Goal: Task Accomplishment & Management: Manage account settings

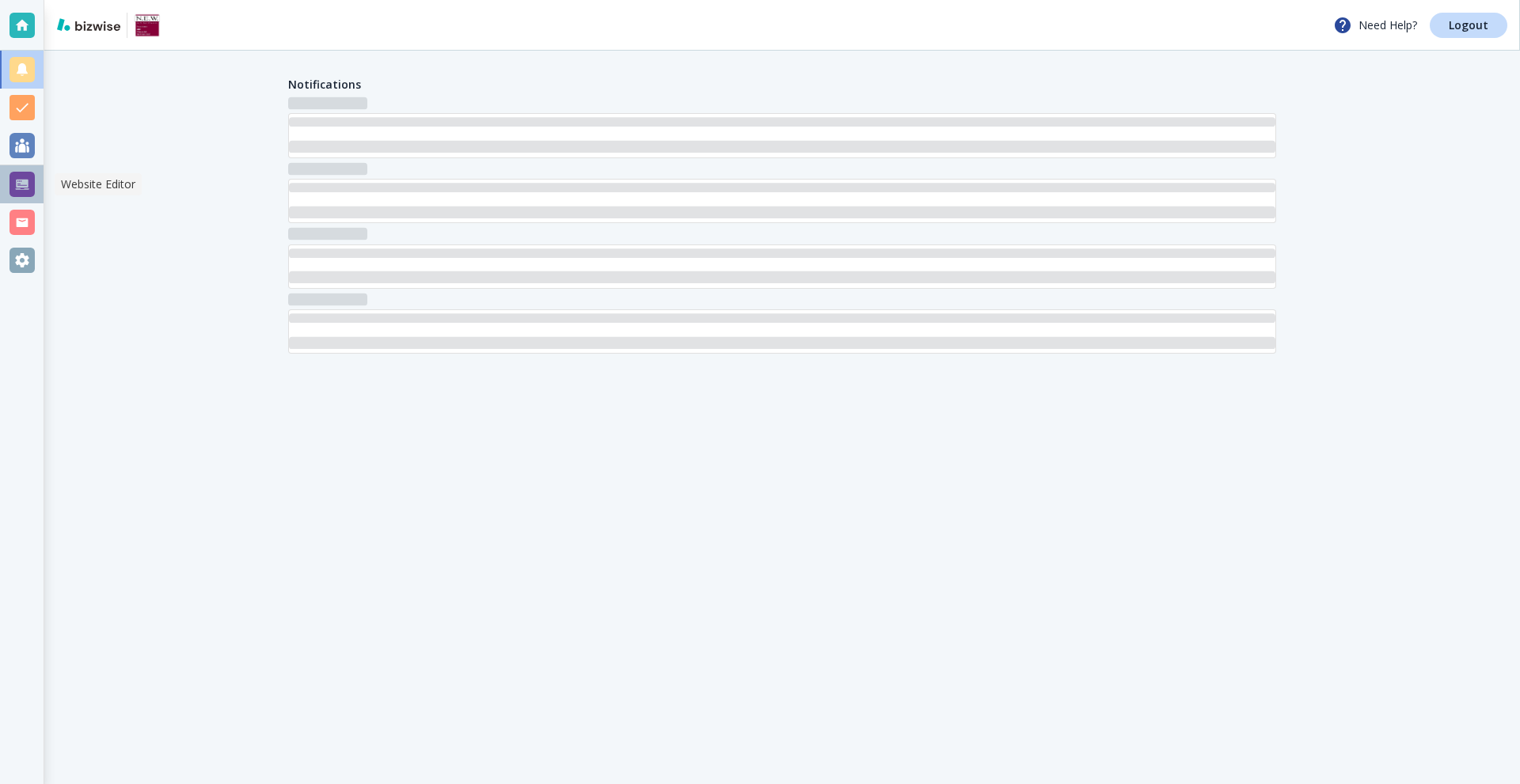
click at [38, 185] on div at bounding box center [22, 184] width 44 height 38
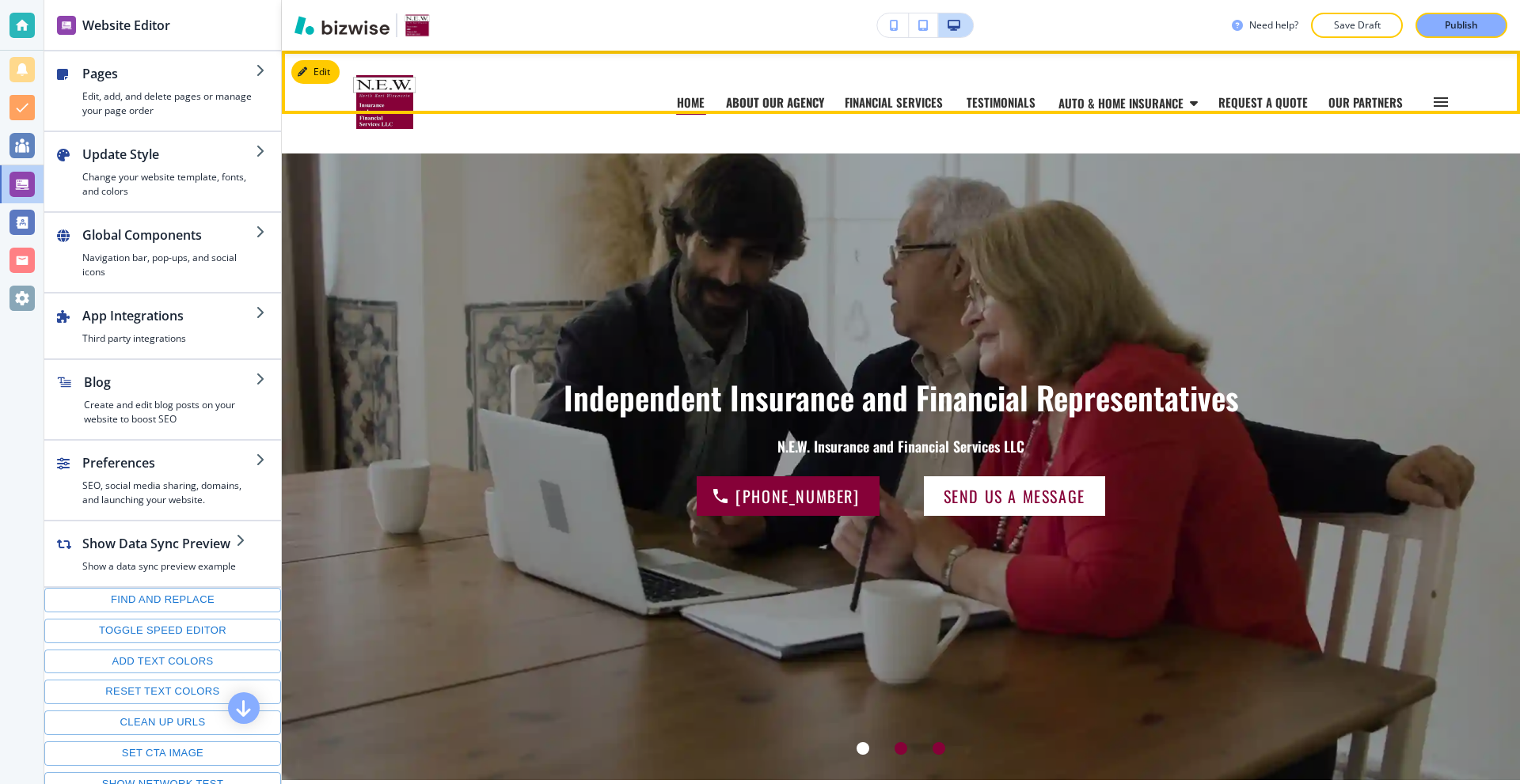
click at [764, 97] on p "ABOUT OUR AGENCY" at bounding box center [775, 103] width 98 height 12
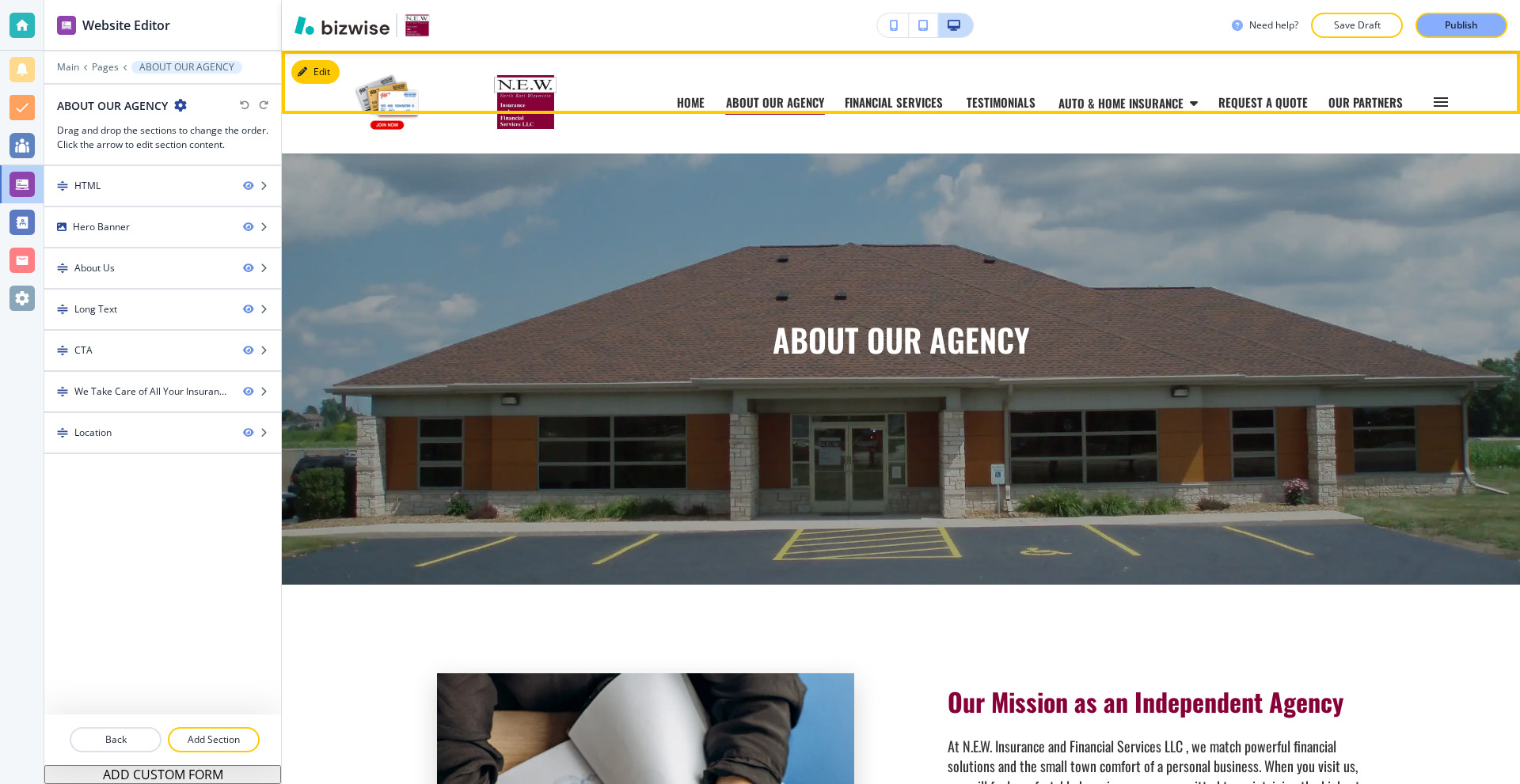
click at [1435, 99] on icon "button" at bounding box center [1441, 102] width 14 height 10
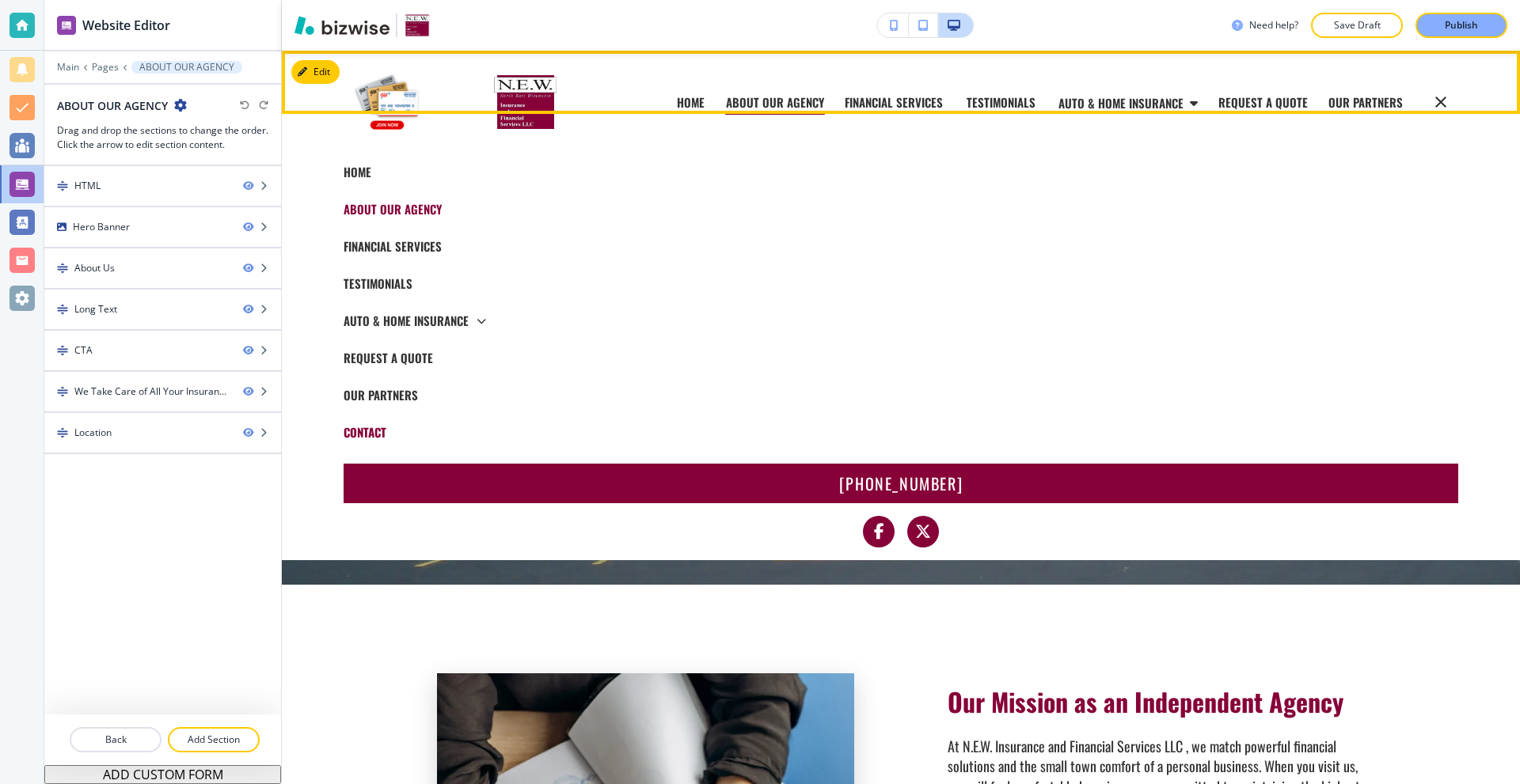
click at [373, 428] on p "CONTACT" at bounding box center [622, 432] width 557 height 12
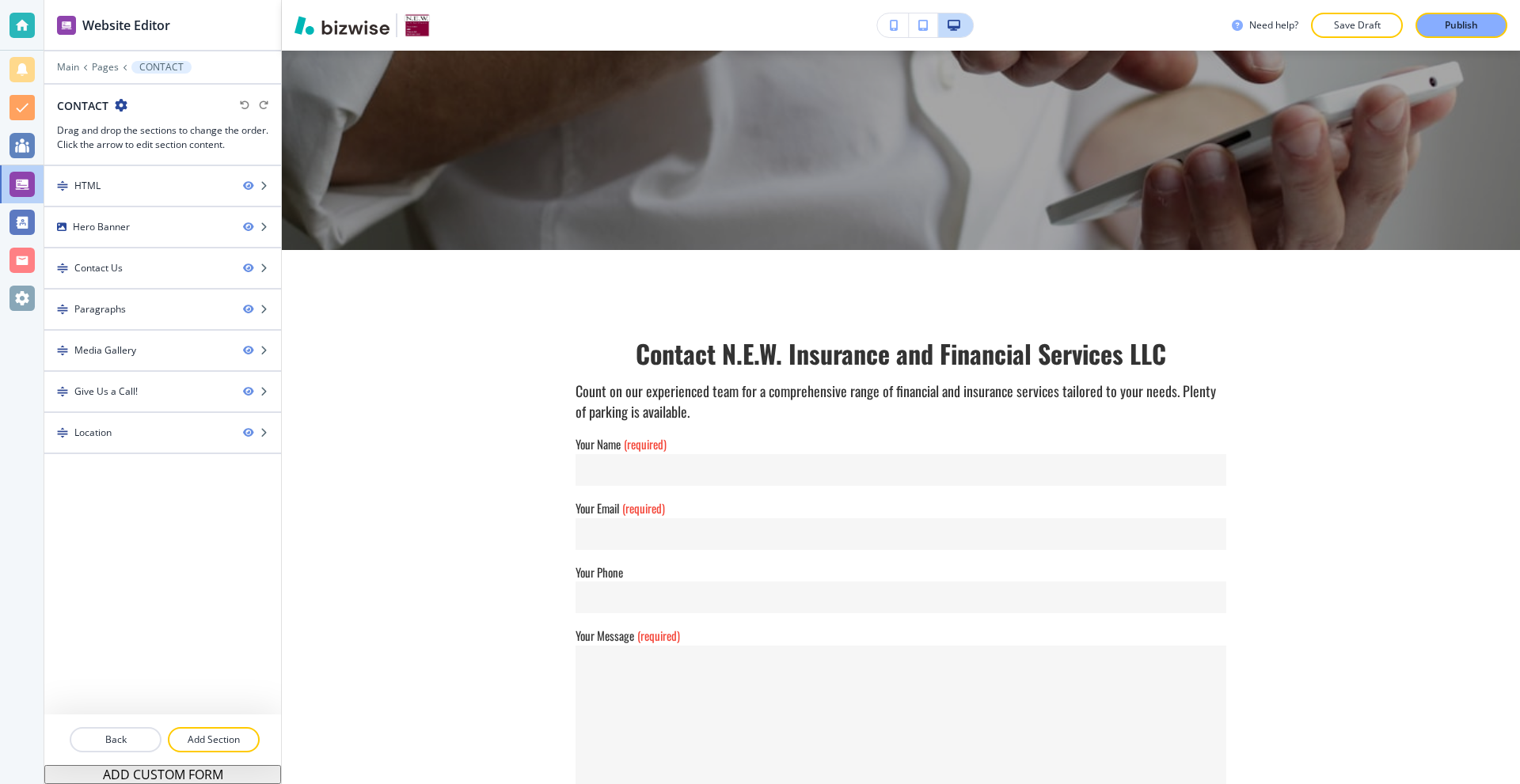
scroll to position [396, 0]
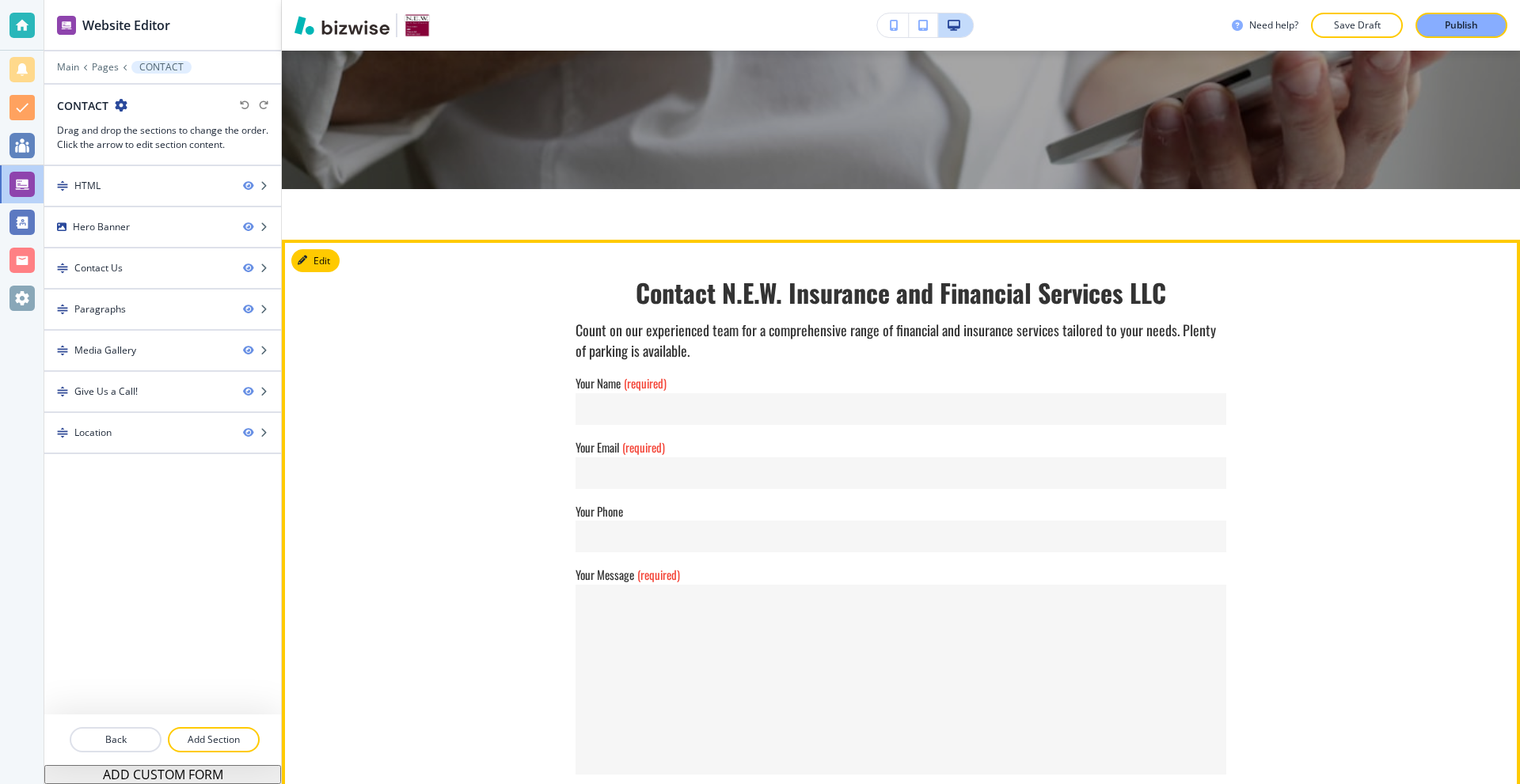
click at [314, 260] on button "Edit" at bounding box center [315, 261] width 48 height 23
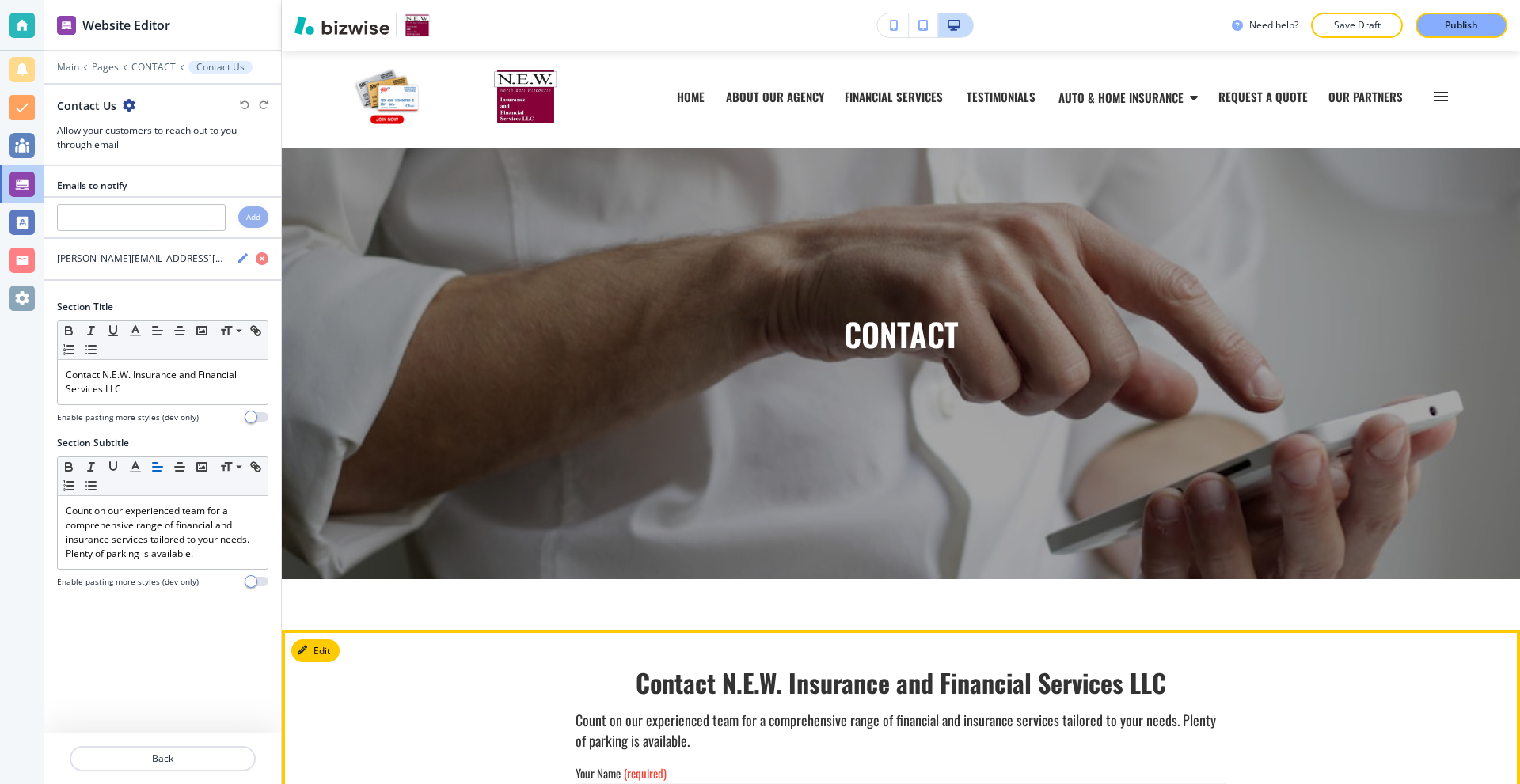
scroll to position [0, 0]
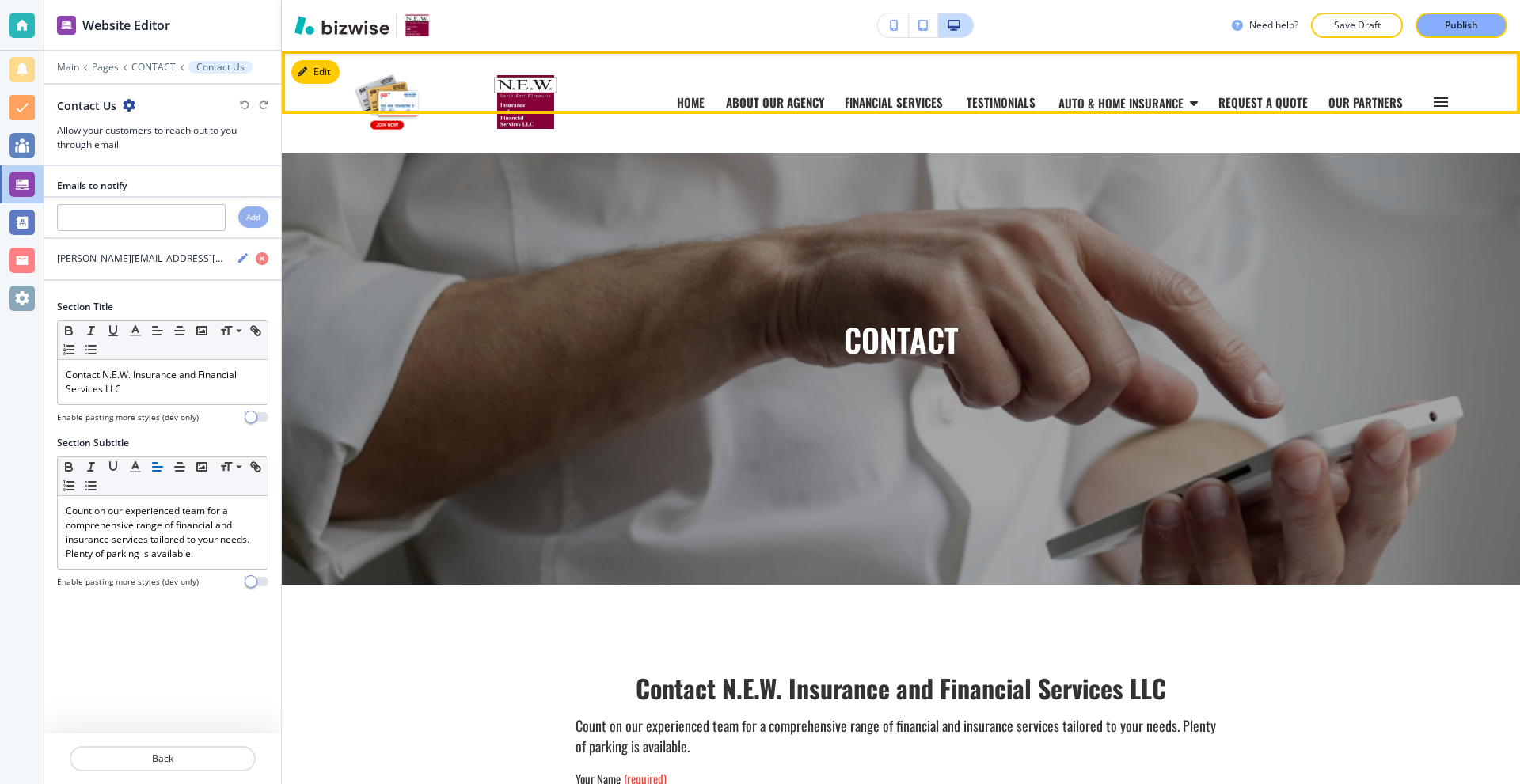
click at [763, 109] on p "ABOUT OUR AGENCY" at bounding box center [775, 103] width 98 height 12
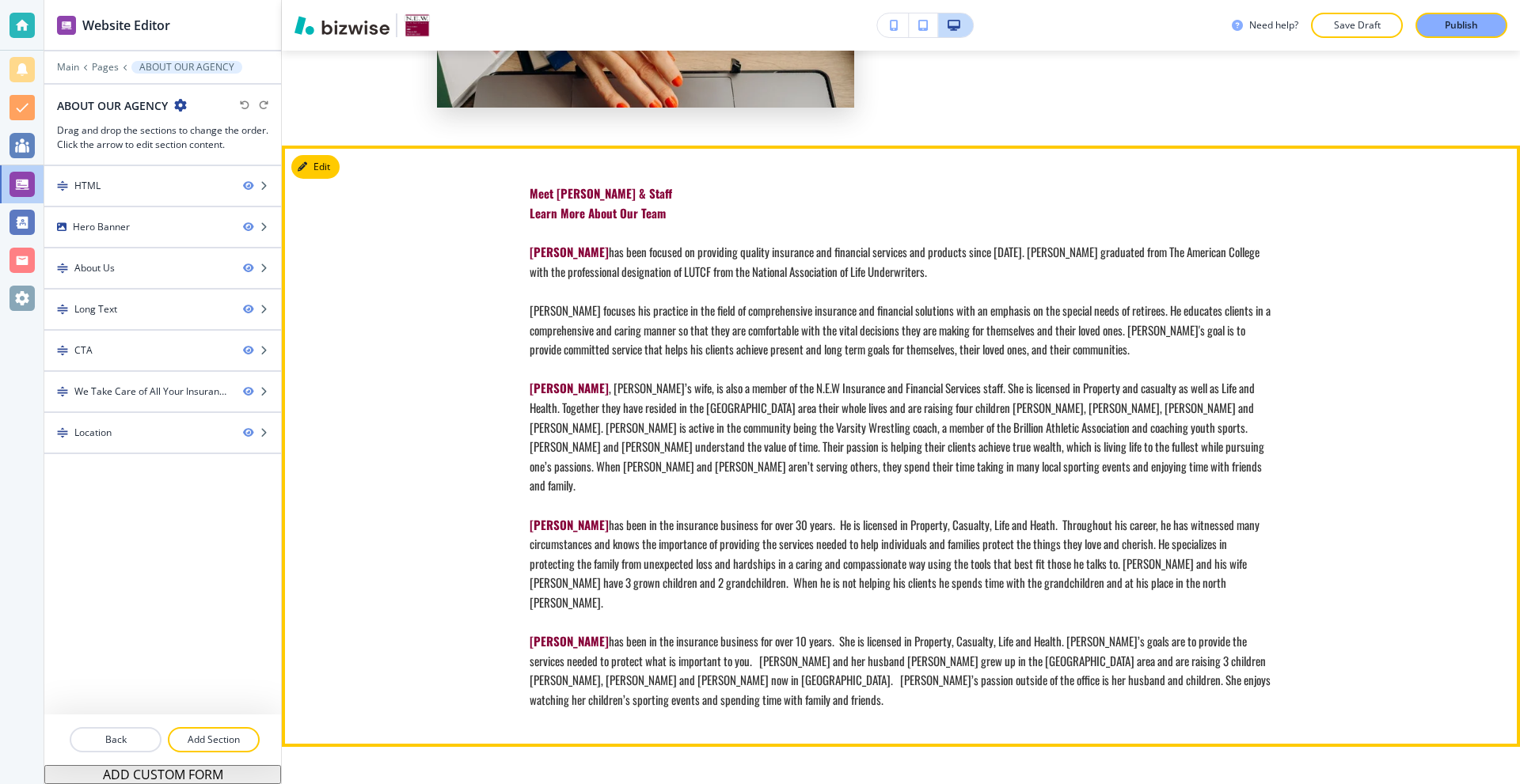
scroll to position [1029, 0]
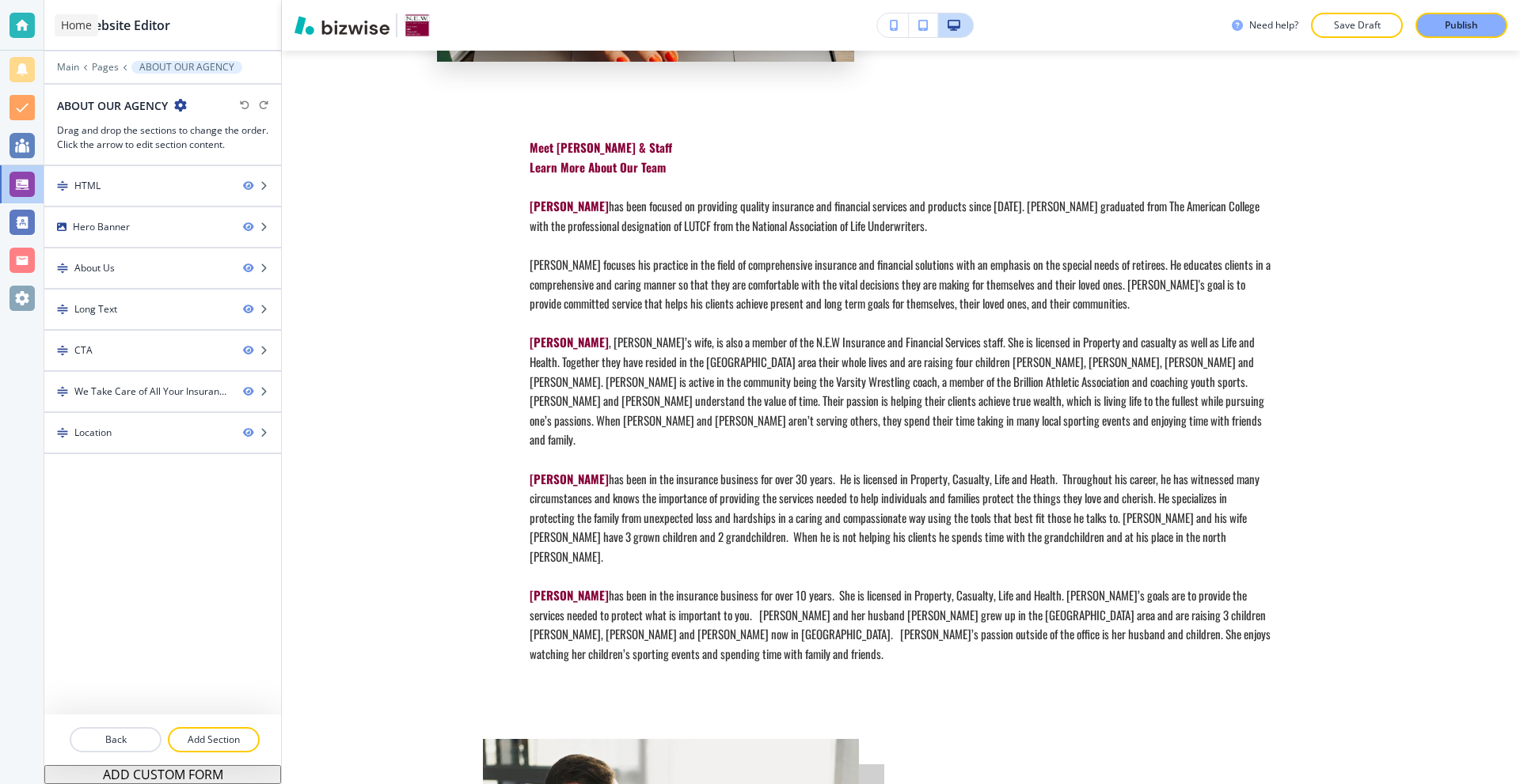
drag, startPoint x: 22, startPoint y: 23, endPoint x: 33, endPoint y: 25, distance: 11.2
click at [22, 23] on div at bounding box center [22, 25] width 25 height 25
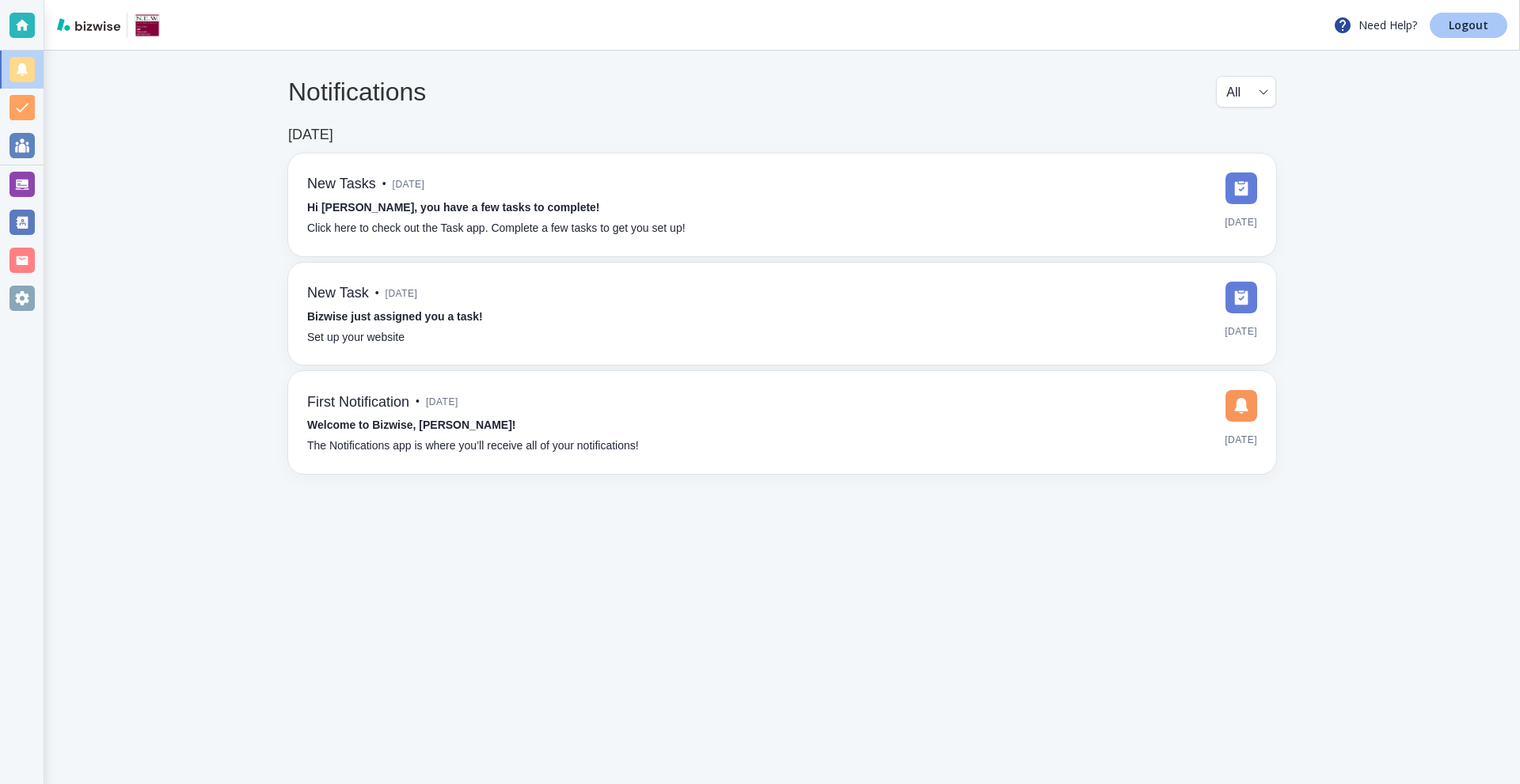
drag, startPoint x: 1464, startPoint y: 13, endPoint x: 1461, endPoint y: 23, distance: 10.4
click at [1463, 16] on link "Logout" at bounding box center [1469, 25] width 77 height 25
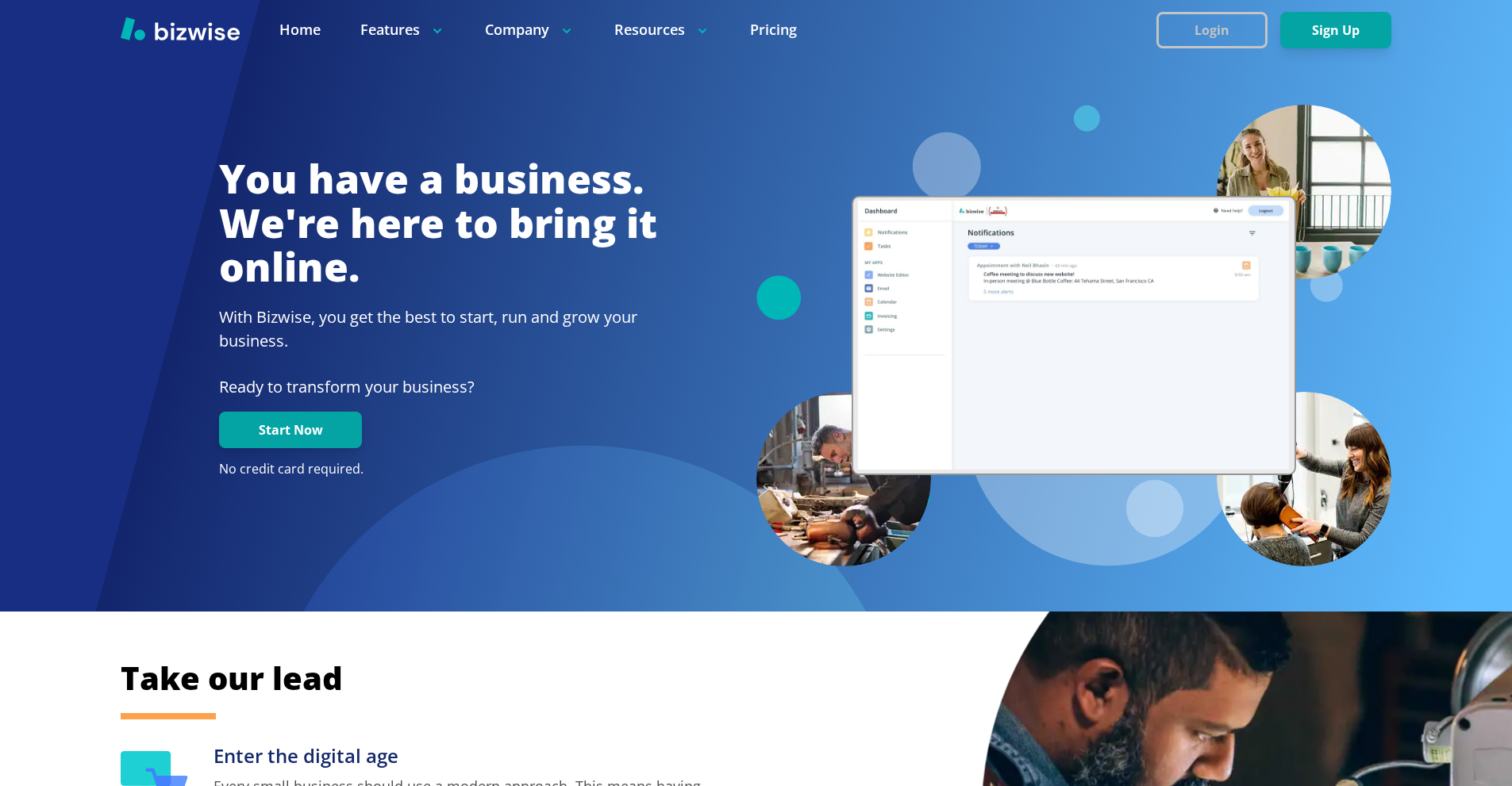
click at [1174, 26] on button "Login" at bounding box center [1211, 31] width 111 height 37
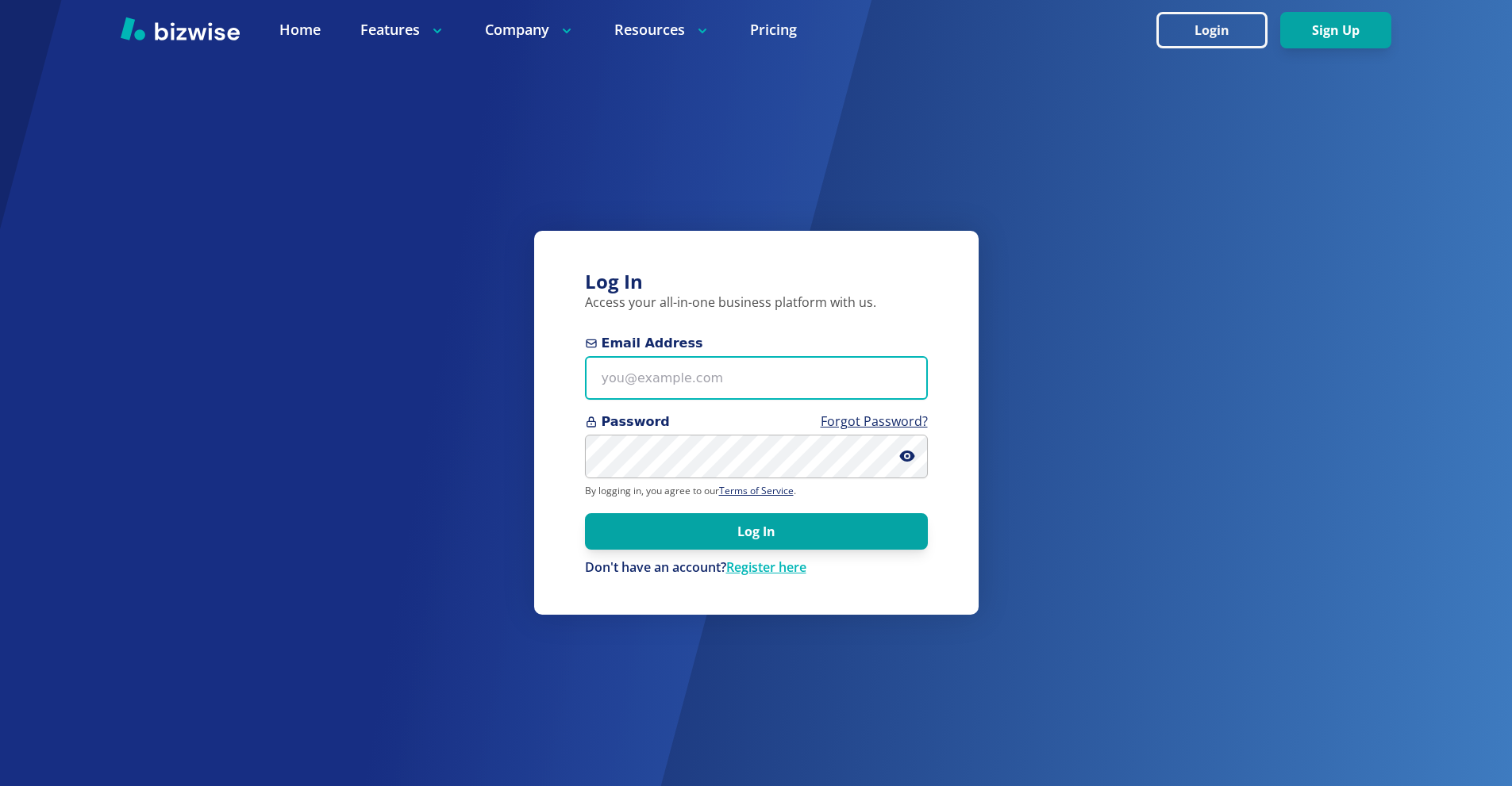
click at [708, 373] on input "Email Address" at bounding box center [756, 378] width 343 height 44
paste input "[EMAIL_ADDRESS][DOMAIN_NAME]"
type input "[EMAIL_ADDRESS][DOMAIN_NAME]"
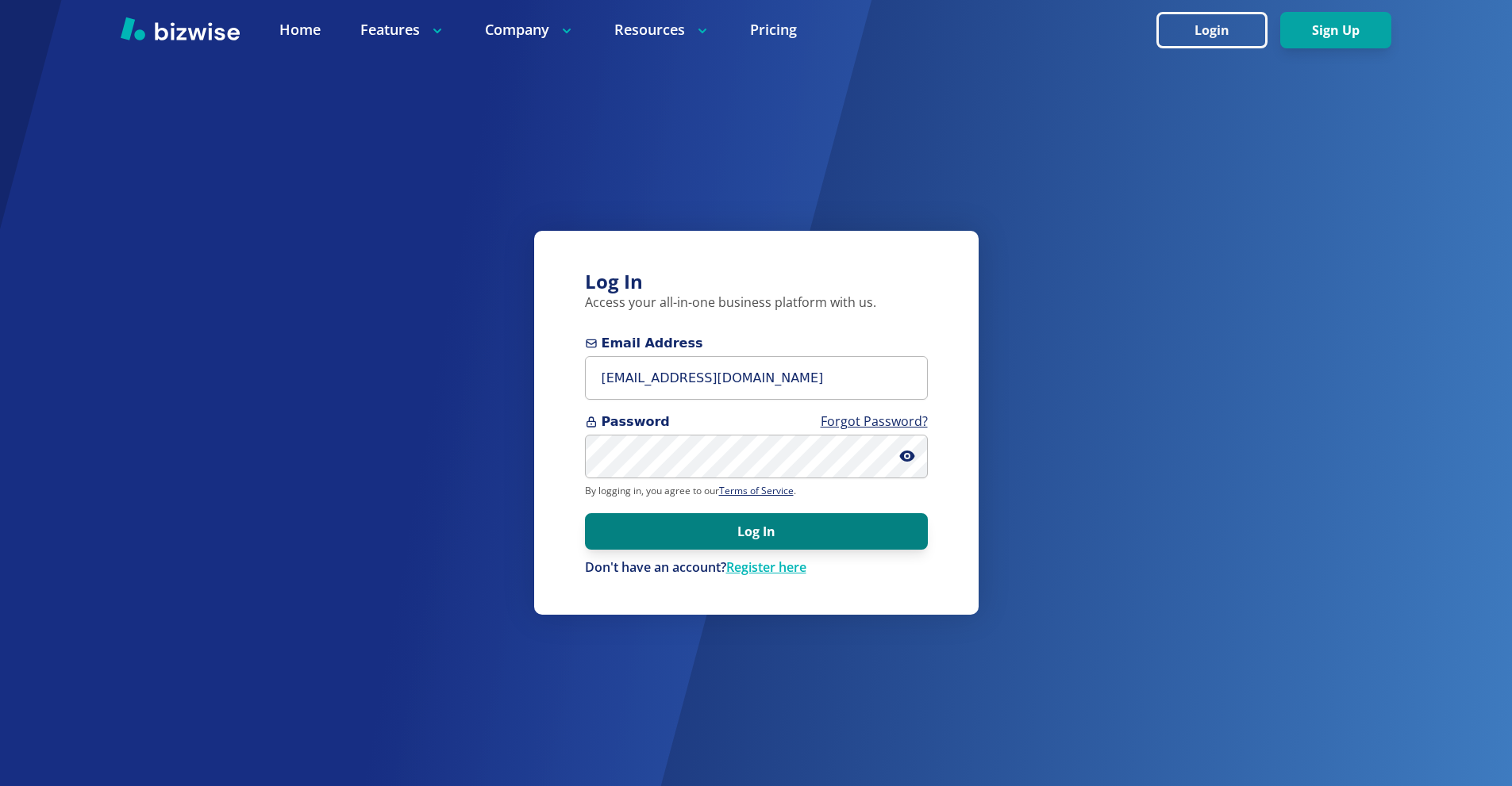
click at [742, 537] on button "Log In" at bounding box center [756, 532] width 343 height 37
